Goal: Information Seeking & Learning: Check status

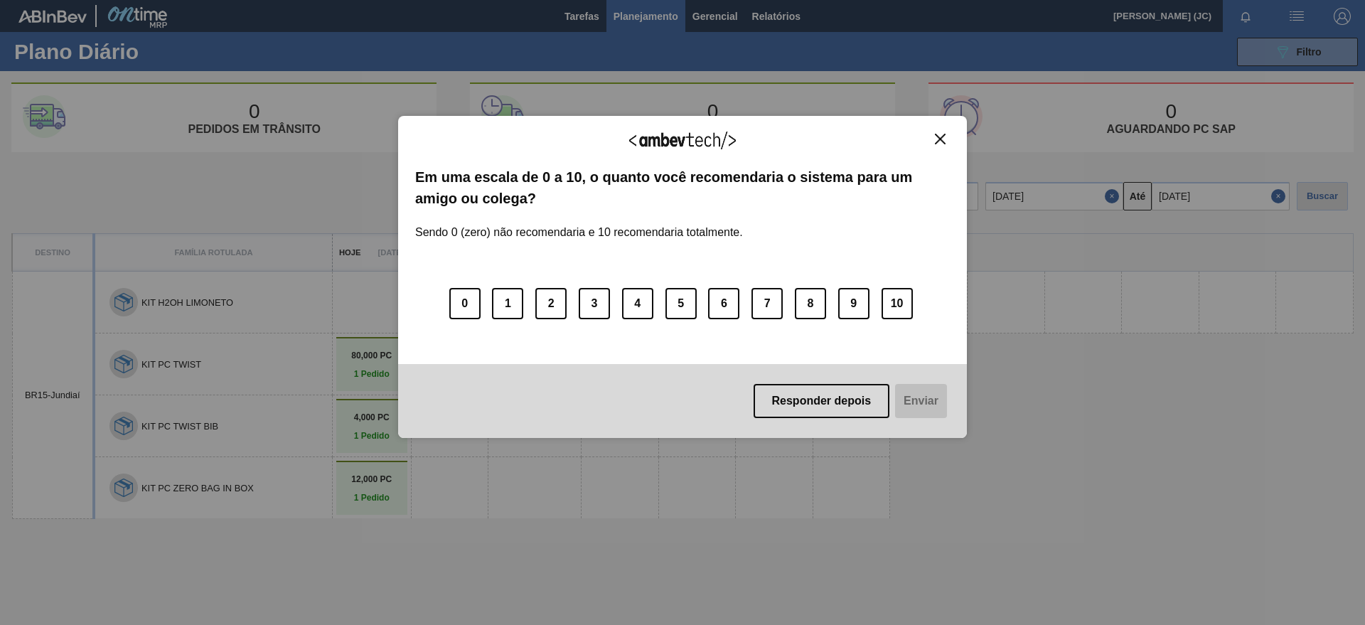
click at [936, 138] on img "Close" at bounding box center [940, 139] width 11 height 11
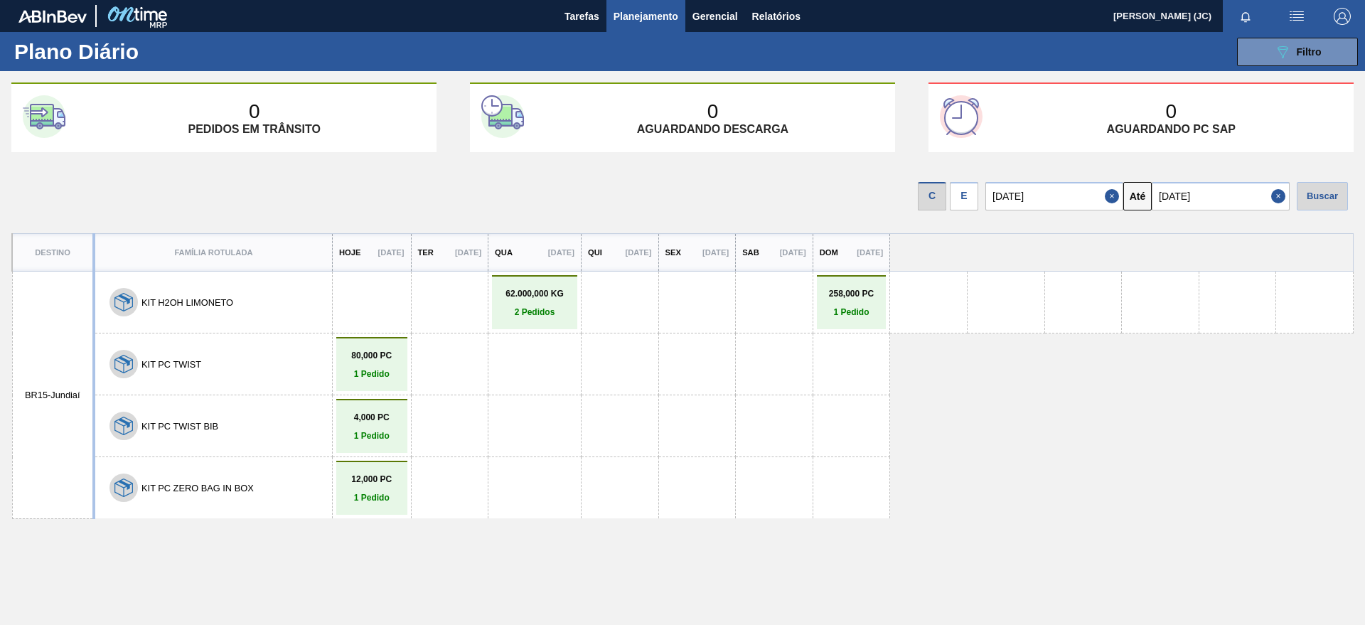
click at [631, 15] on span "Planejamento" at bounding box center [646, 16] width 65 height 17
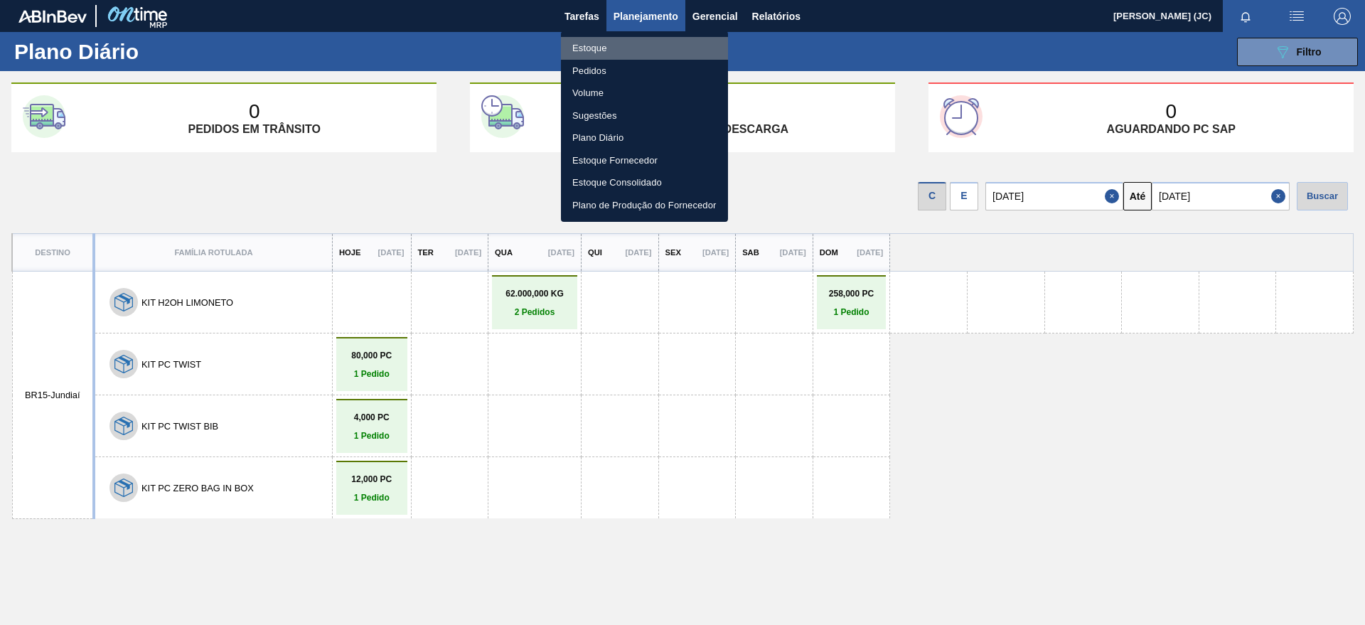
click at [608, 42] on li "Estoque" at bounding box center [644, 48] width 167 height 23
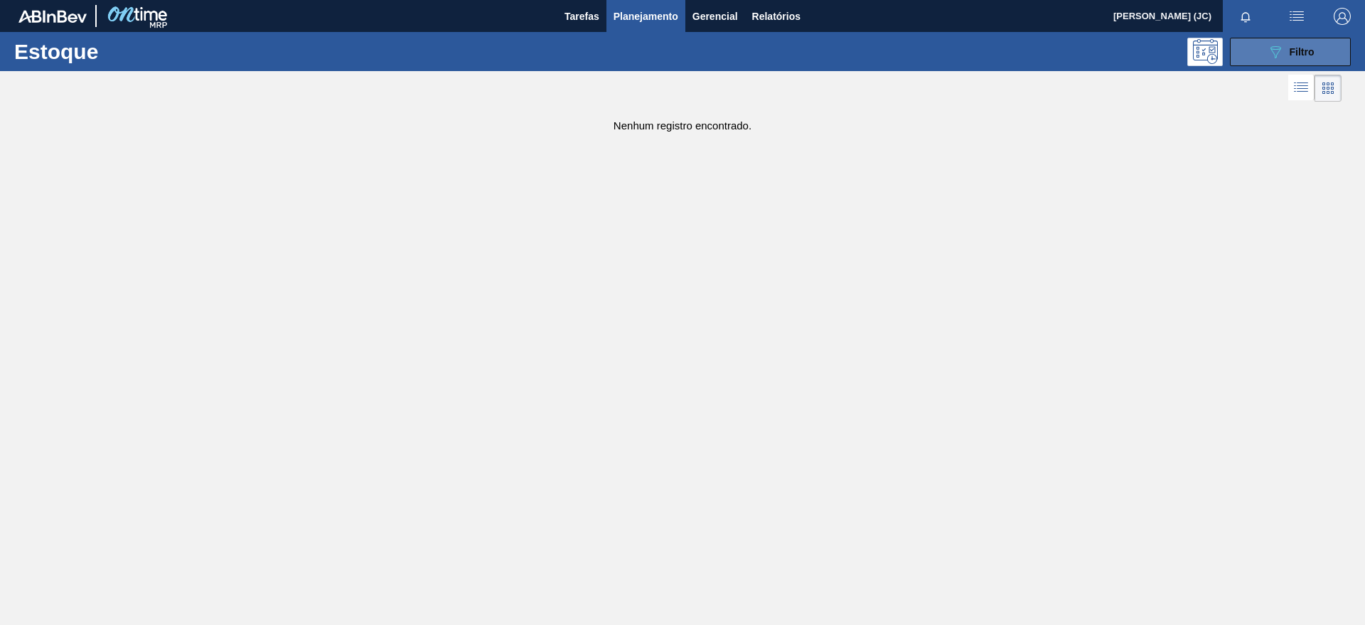
click at [1310, 48] on span "Filtro" at bounding box center [1302, 51] width 25 height 11
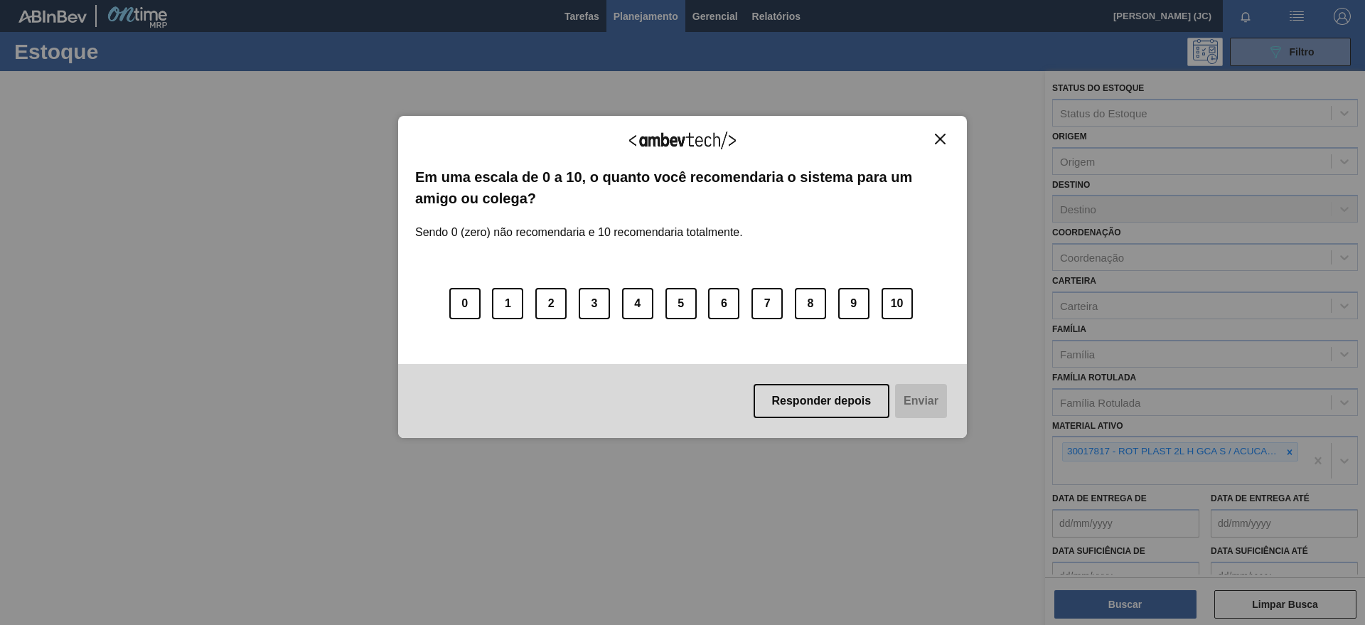
click at [938, 141] on img "Close" at bounding box center [940, 139] width 11 height 11
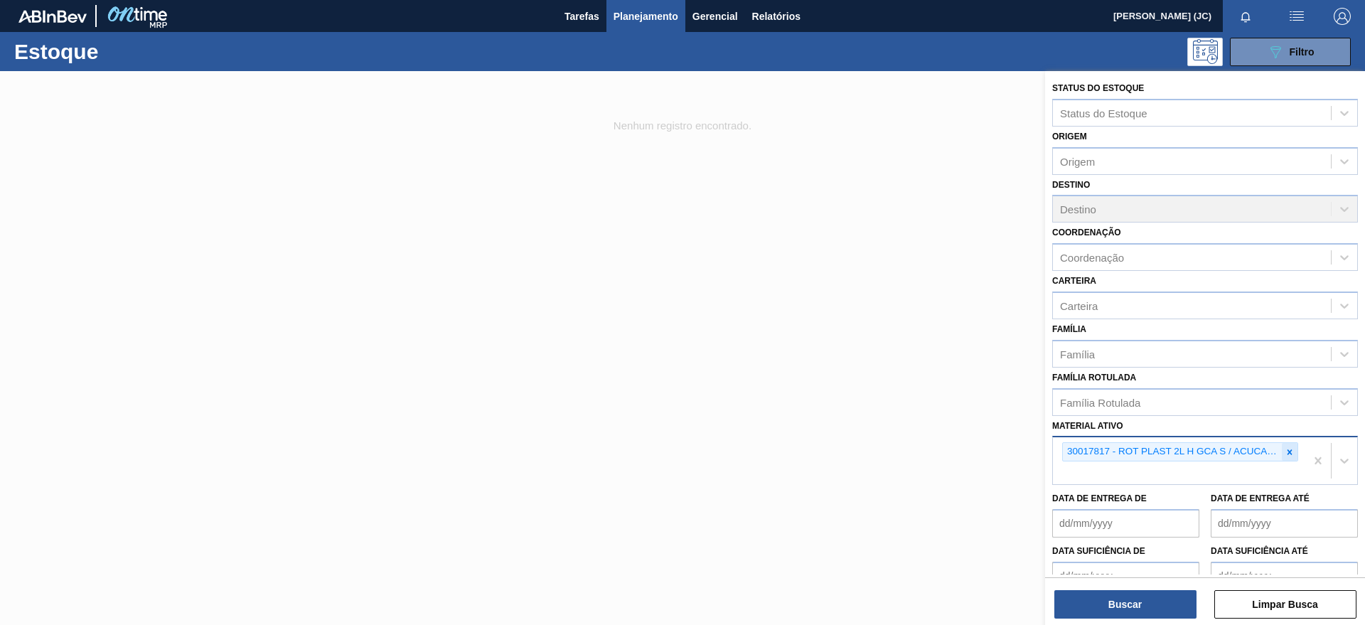
click at [1282, 450] on div at bounding box center [1290, 452] width 16 height 18
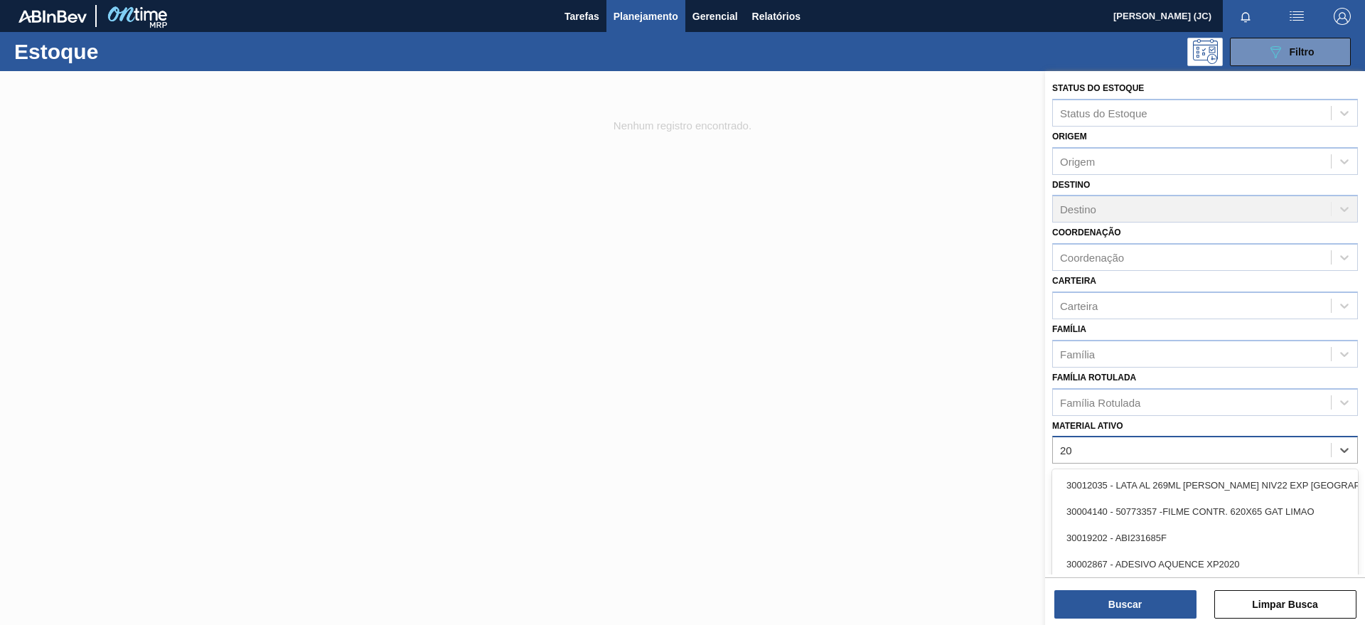
type ativo "2"
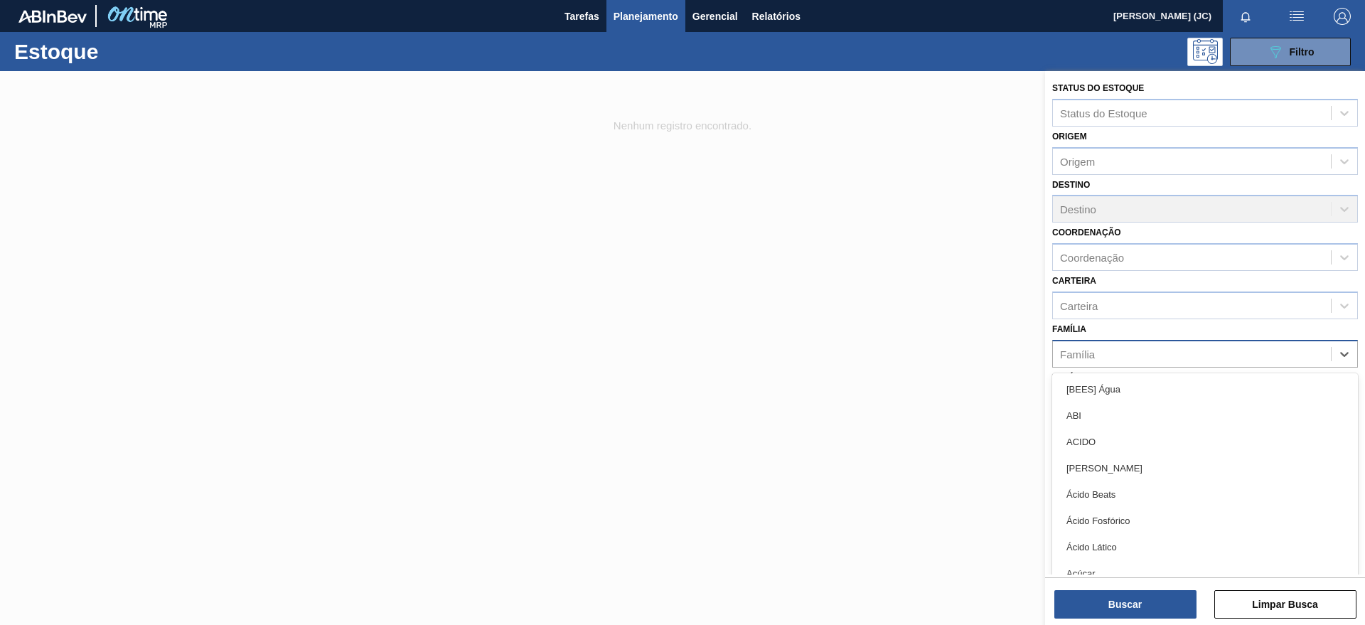
click at [1098, 362] on div "Família" at bounding box center [1192, 353] width 278 height 21
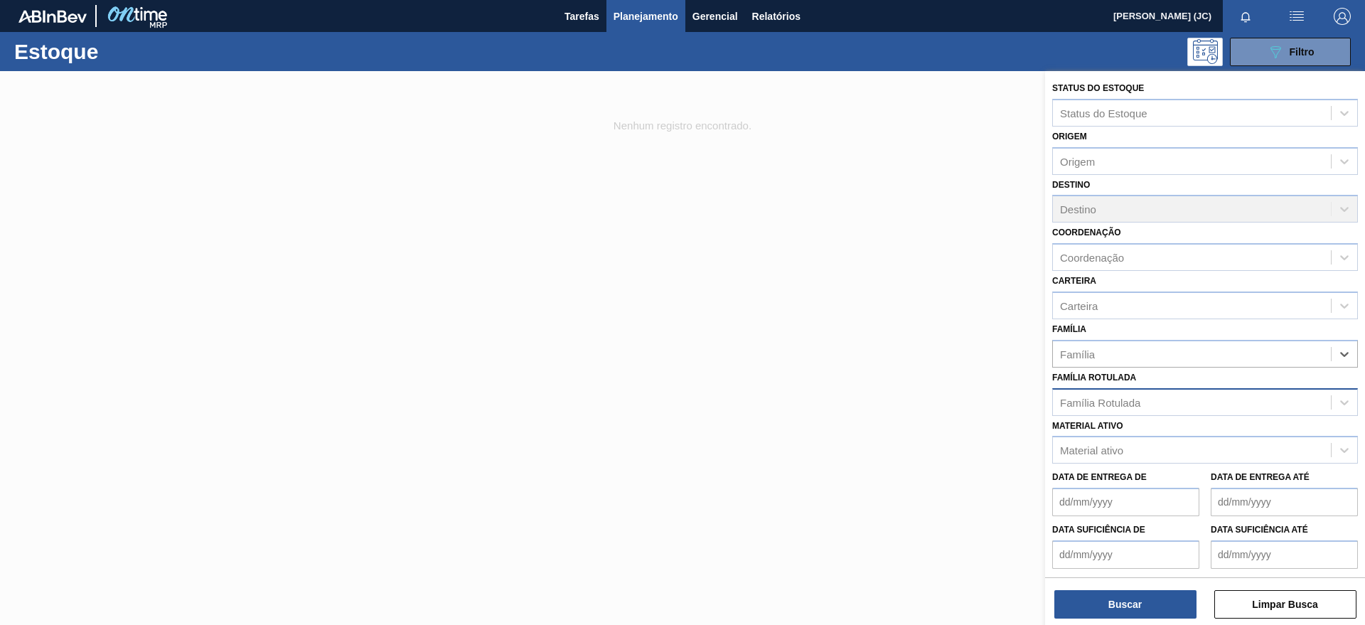
click at [1123, 407] on div "Família Rotulada" at bounding box center [1100, 402] width 80 height 12
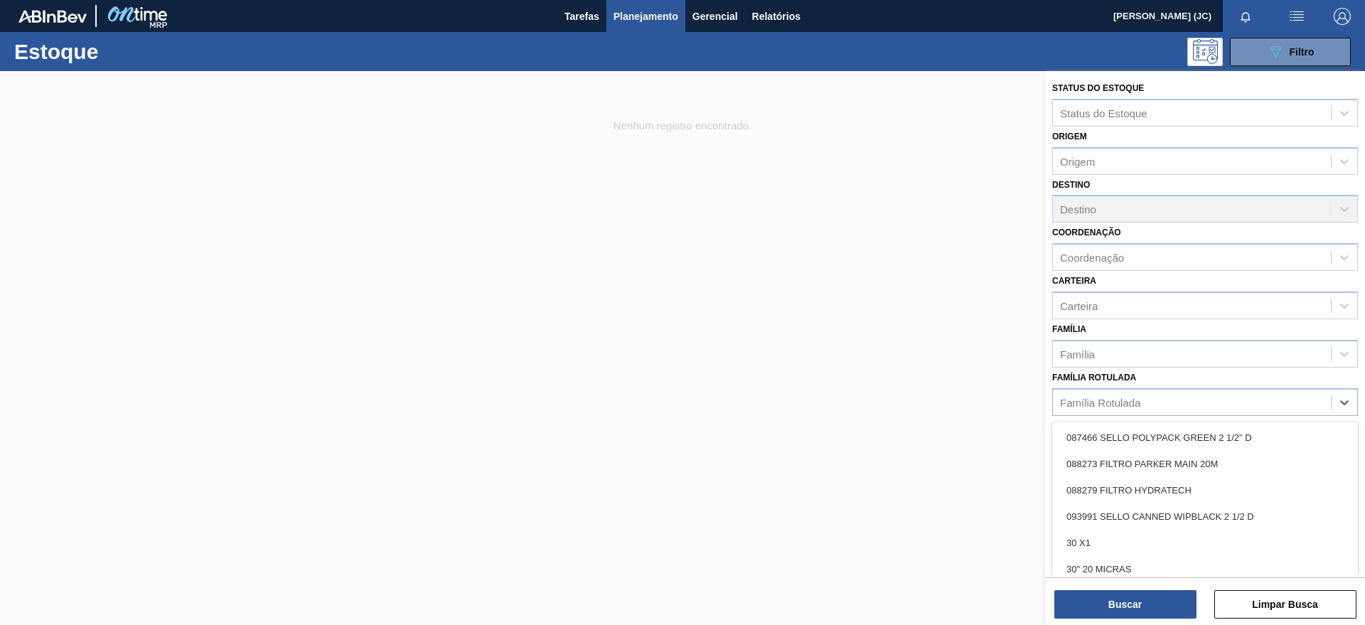
click at [1088, 382] on div "Família Rotulada option 087466 SELLO POLYPACK GREEN 2 1/2" D focused, 1 of 101.…" at bounding box center [1205, 392] width 306 height 48
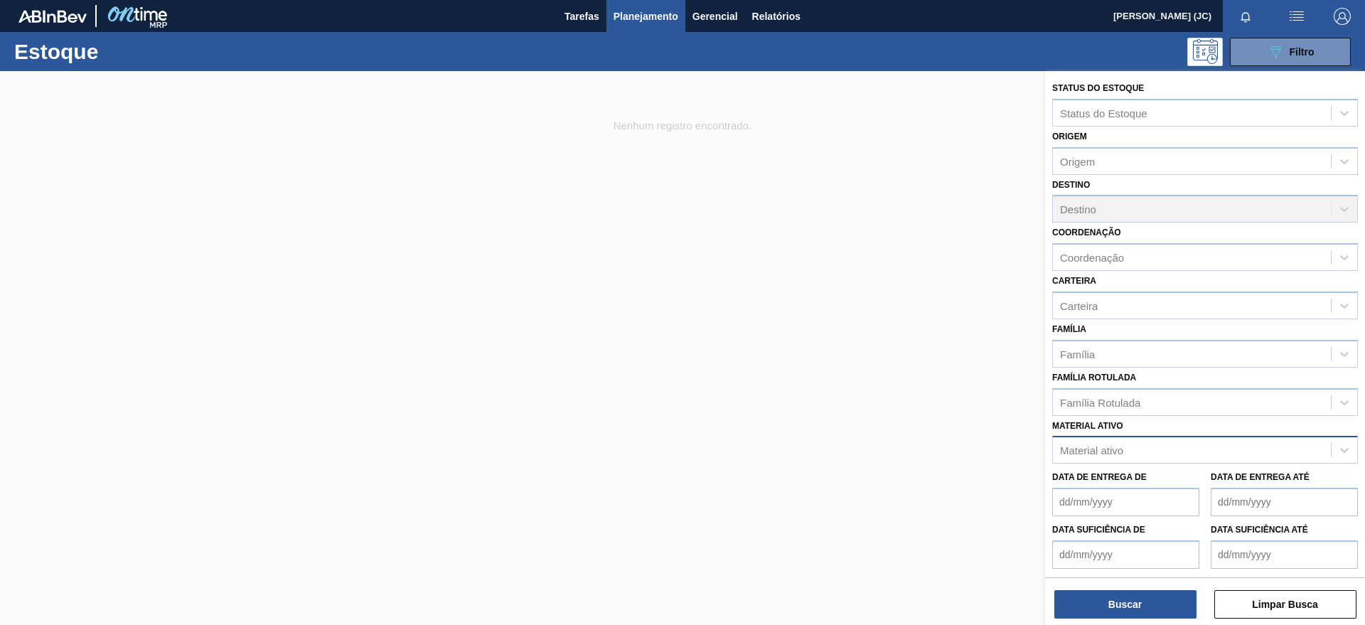
click at [1107, 448] on div "Material ativo" at bounding box center [1091, 450] width 63 height 12
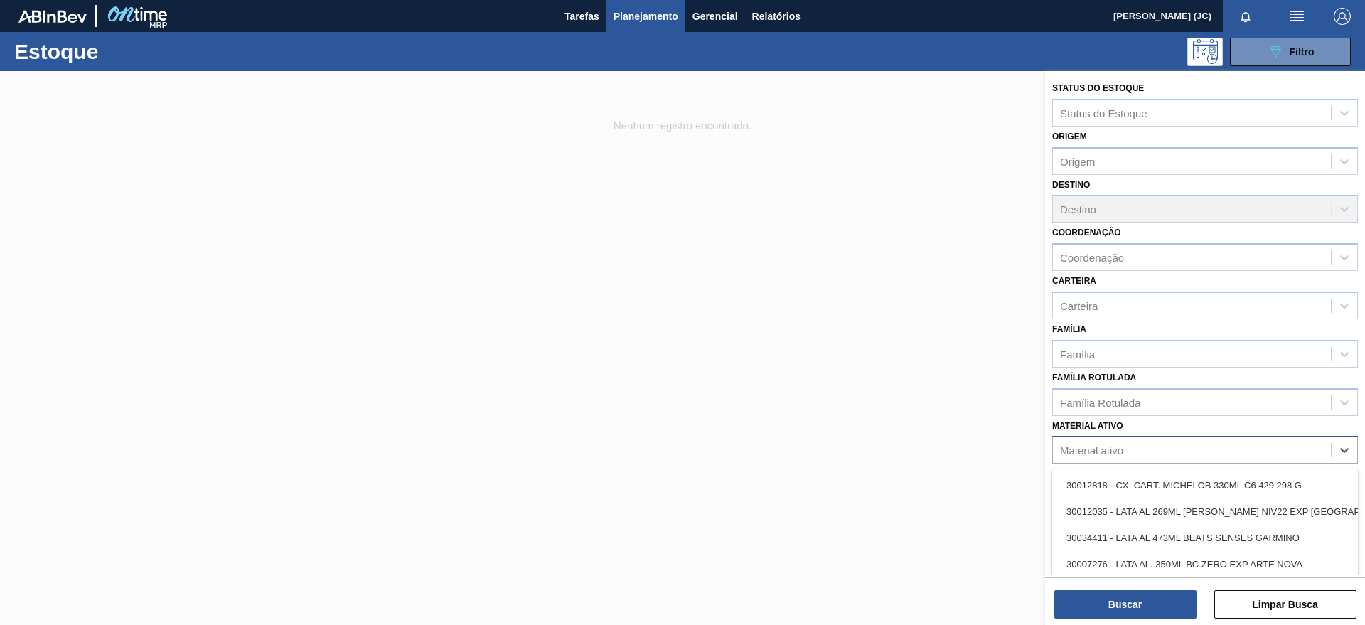
paste ativo "30017800"
type ativo "30017800"
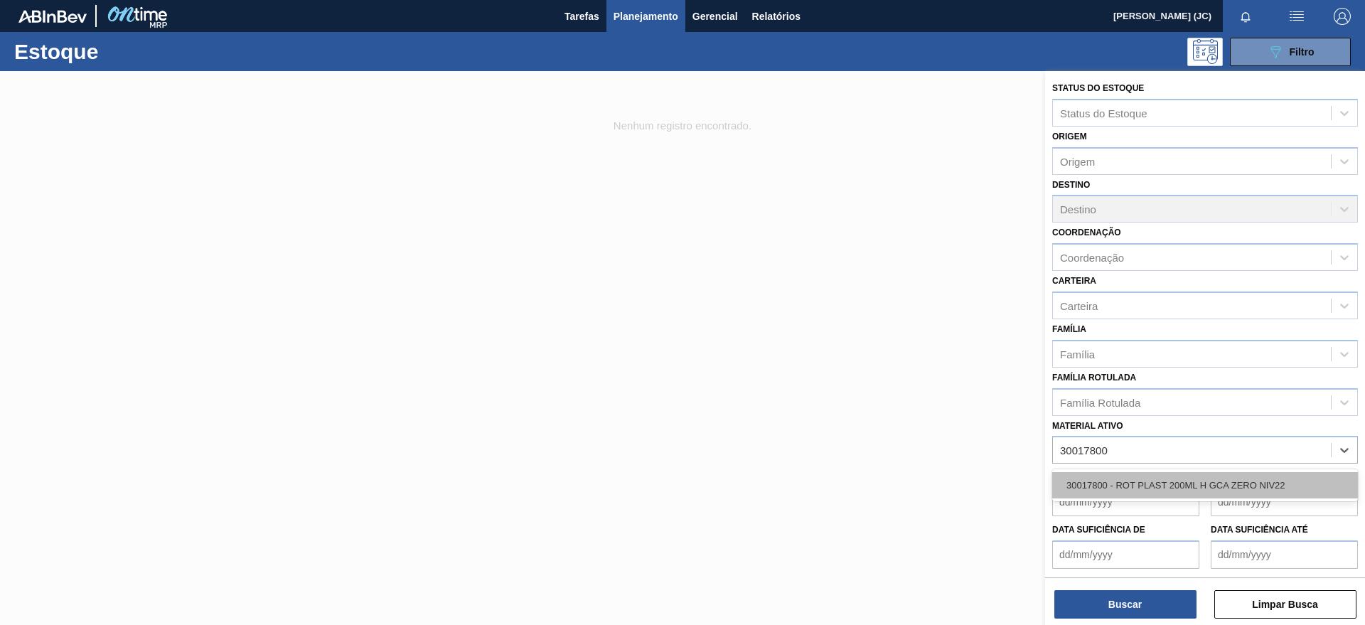
click at [1120, 483] on div "30017800 - ROT PLAST 200ML H GCA ZERO NIV22" at bounding box center [1205, 485] width 306 height 26
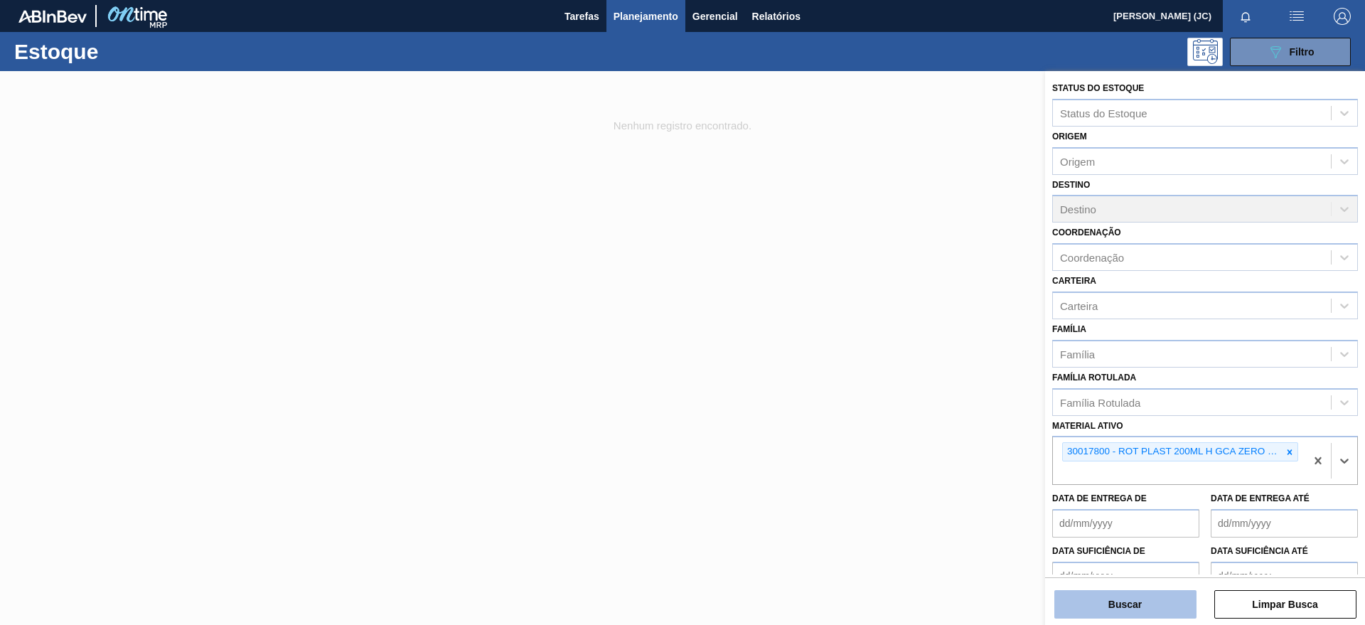
click at [1127, 604] on button "Buscar" at bounding box center [1125, 604] width 142 height 28
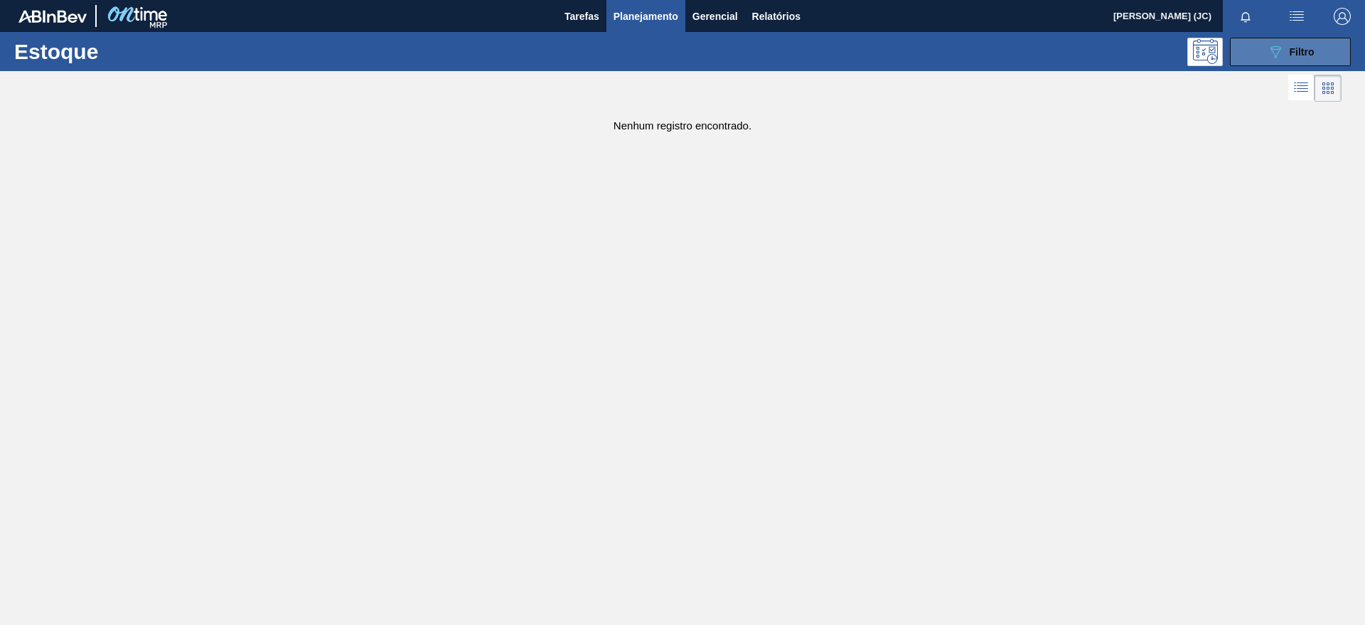
click at [1274, 55] on icon "089F7B8B-B2A5-4AFE-B5C0-19BA573D28AC" at bounding box center [1275, 51] width 17 height 17
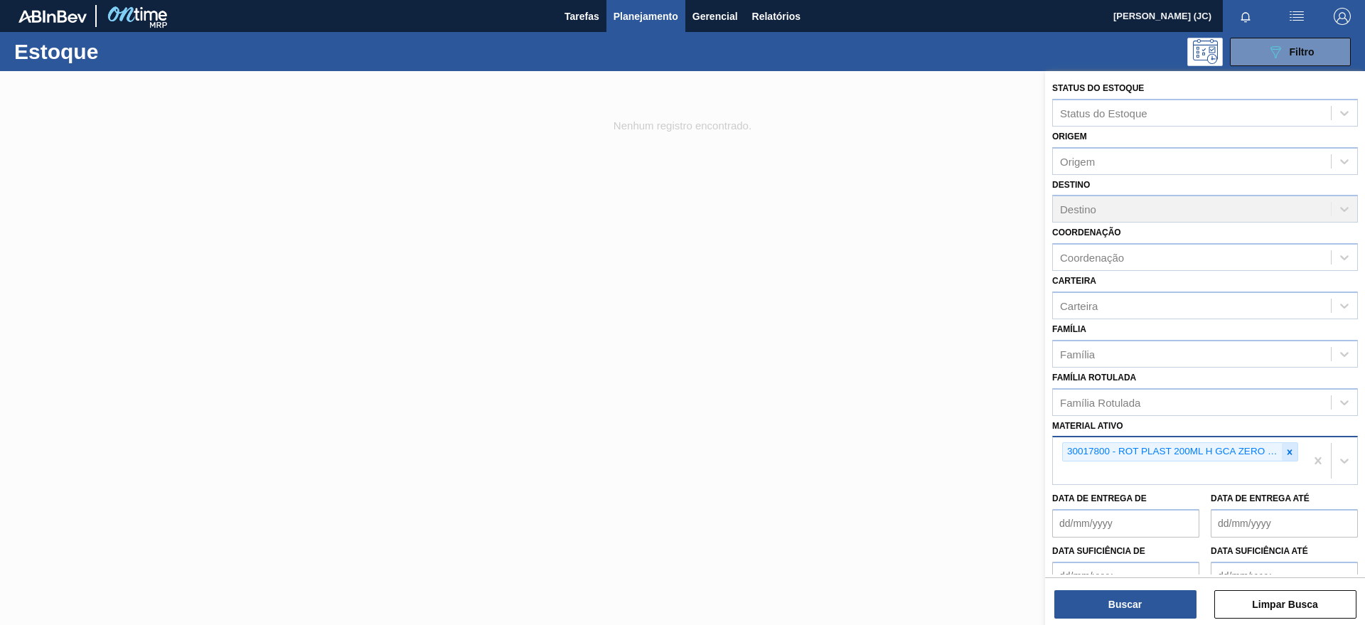
click at [1285, 452] on icon at bounding box center [1290, 452] width 10 height 10
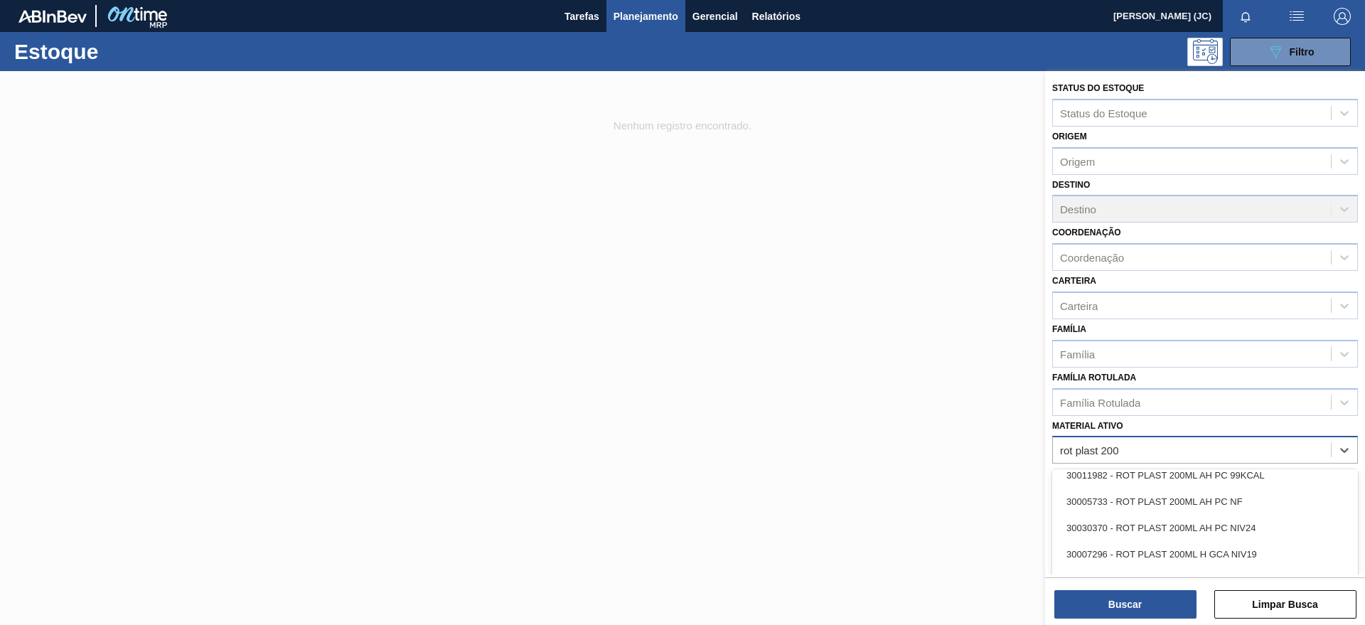
scroll to position [178, 0]
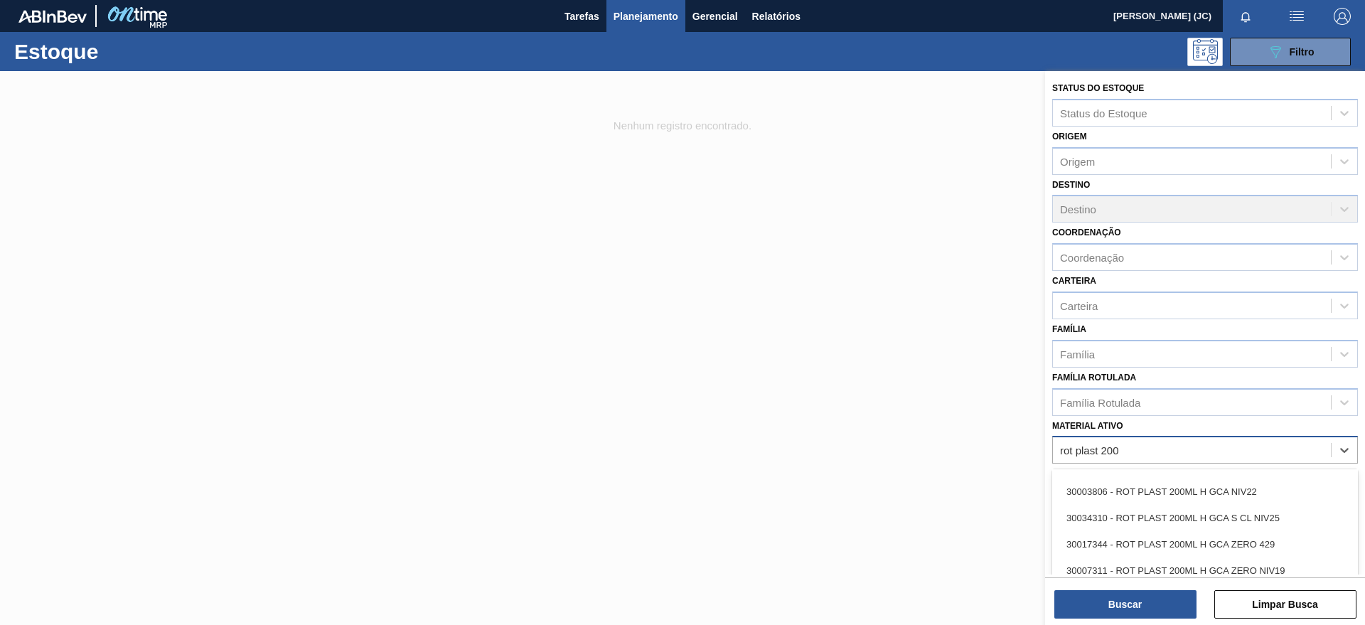
type ativo "rot plast 200"
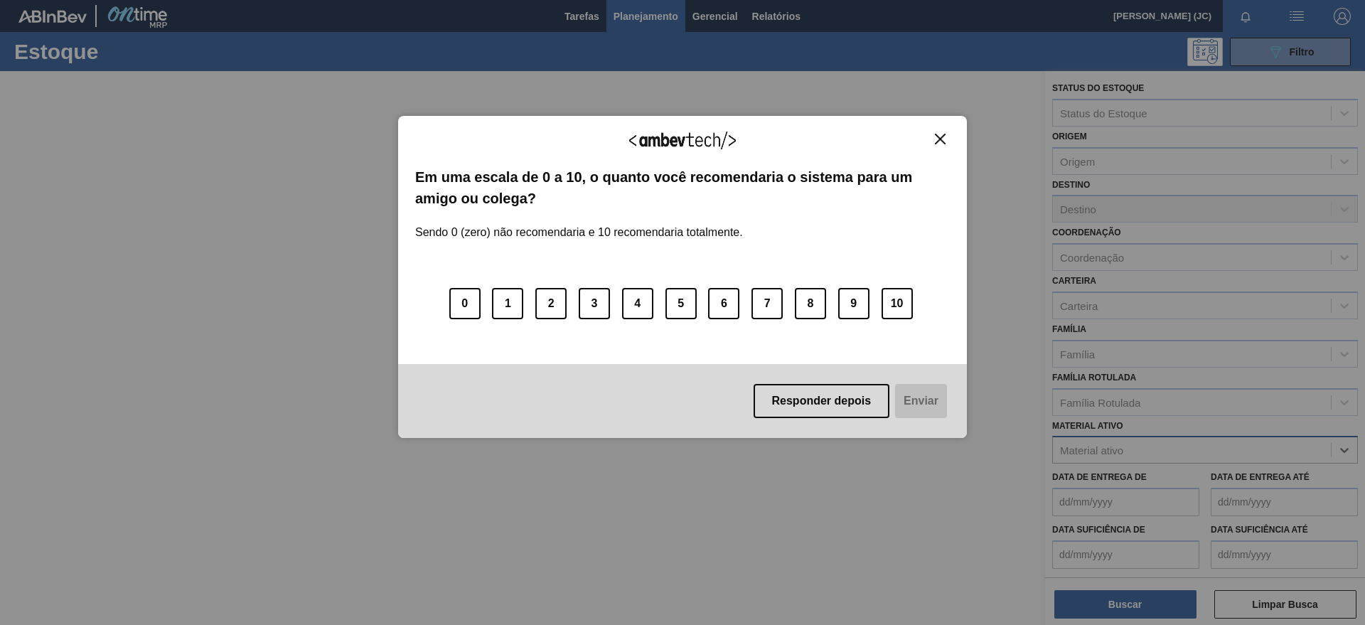
click at [940, 134] on img "Close" at bounding box center [940, 139] width 11 height 11
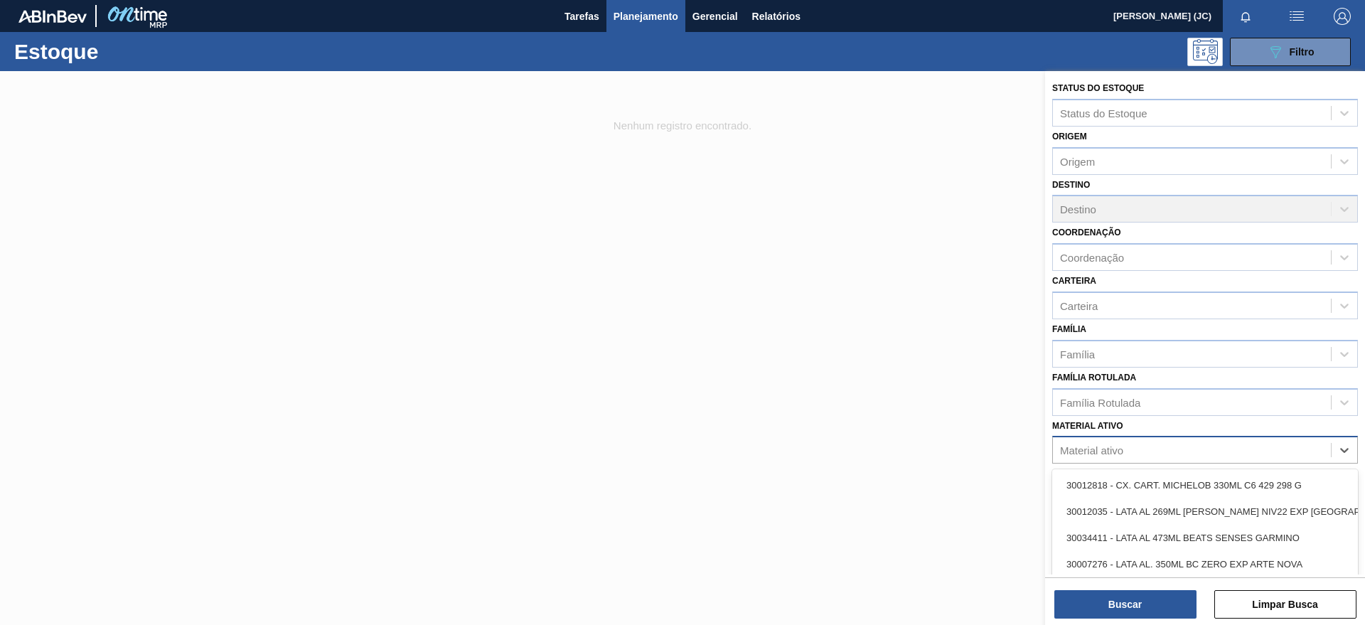
click at [1100, 459] on div "Material ativo" at bounding box center [1192, 450] width 278 height 21
paste ativo "30017800"
type ativo "30017800"
click at [1174, 478] on div "30017800 - ROT PLAST 200ML H GCA ZERO NIV22" at bounding box center [1205, 485] width 306 height 26
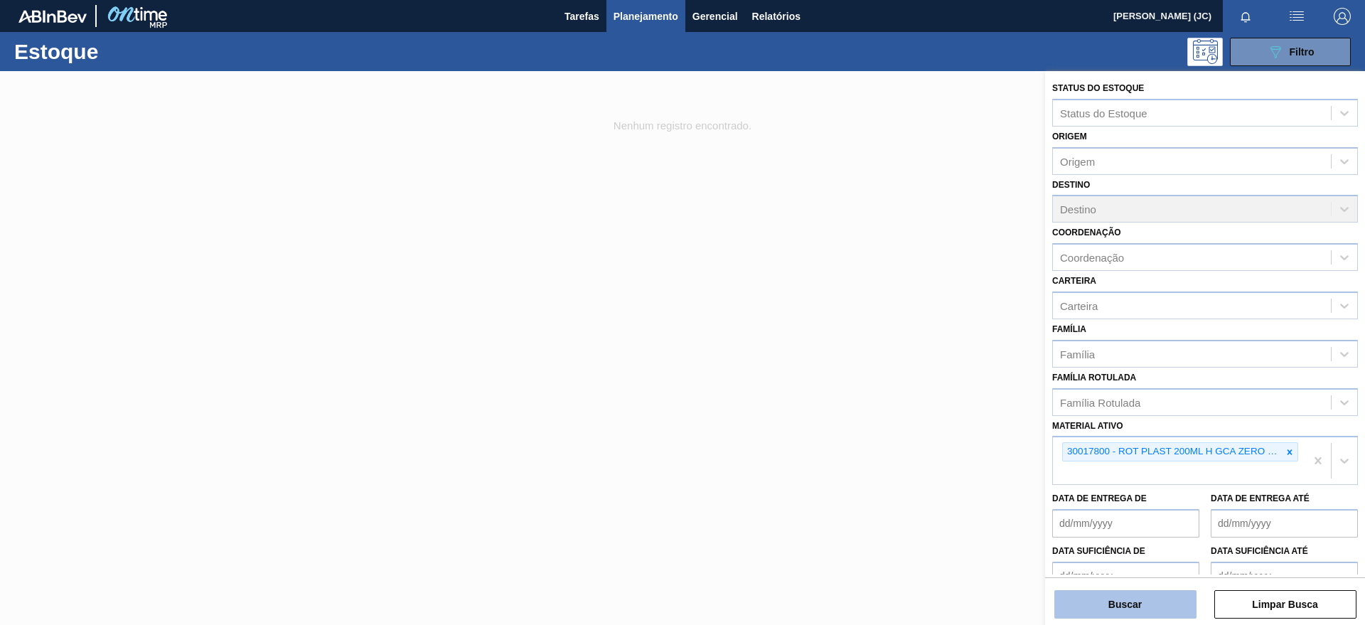
click at [1135, 600] on button "Buscar" at bounding box center [1125, 604] width 142 height 28
